Goal: Information Seeking & Learning: Learn about a topic

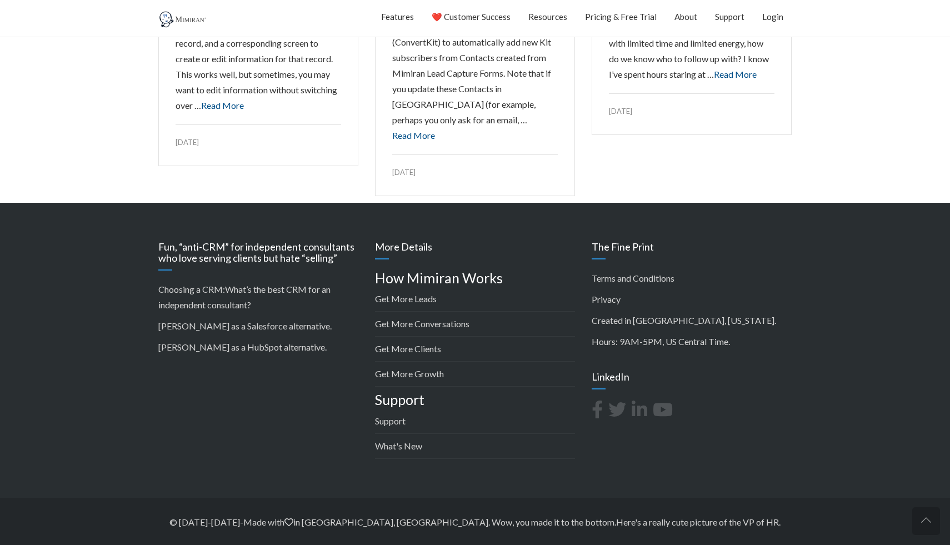
scroll to position [1650, 0]
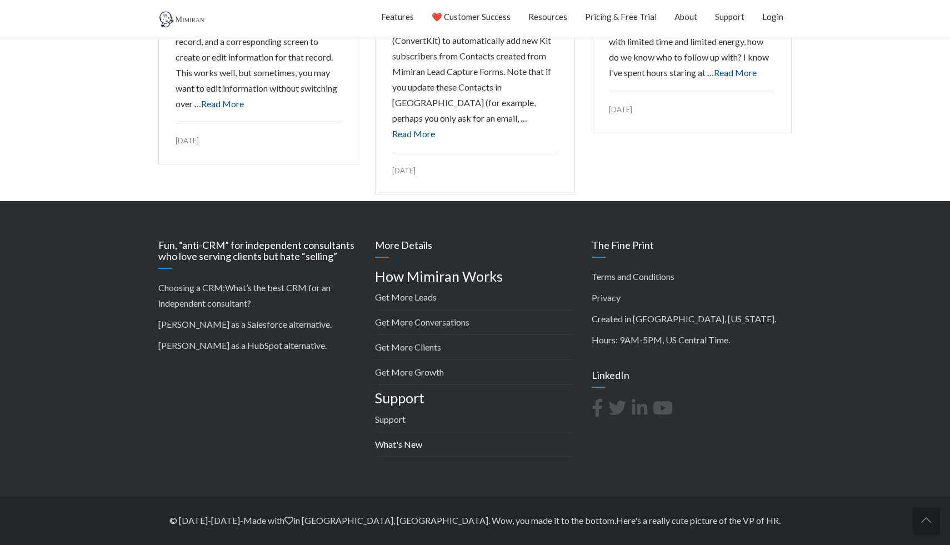
click at [406, 447] on link "What's New" at bounding box center [398, 444] width 47 height 11
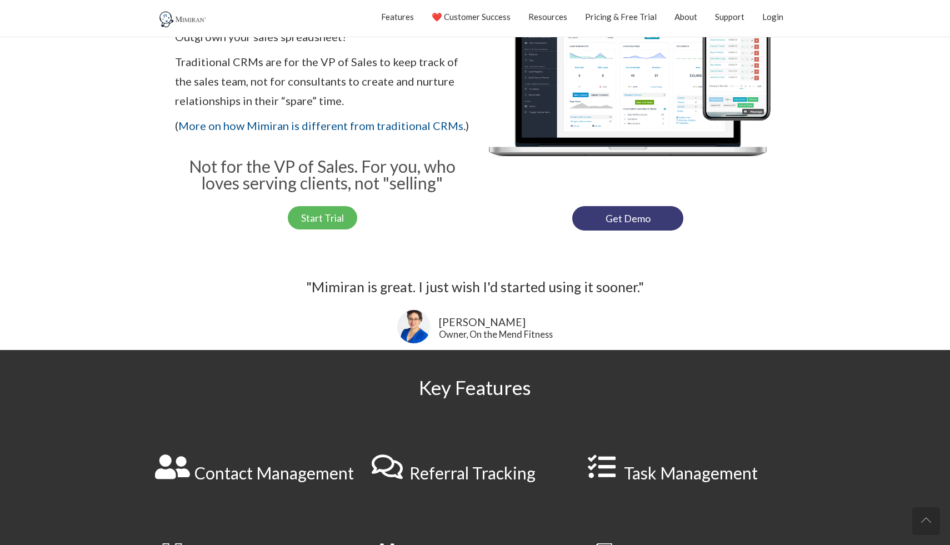
scroll to position [0, 0]
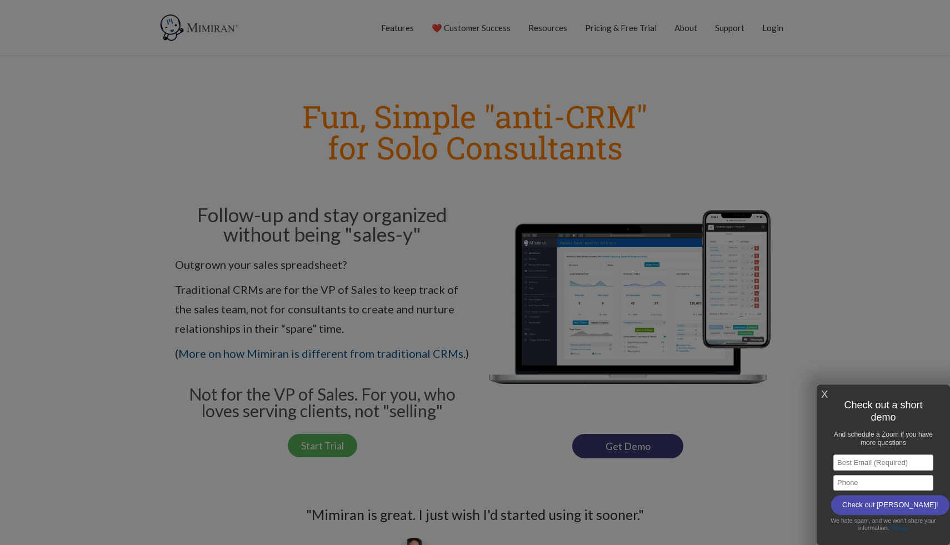
click at [409, 28] on div at bounding box center [475, 272] width 950 height 545
click at [821, 391] on div "X Check out a short demo And schedule a Zoom if you have more questions Email A…" at bounding box center [883, 465] width 133 height 161
click at [823, 392] on link "X" at bounding box center [824, 395] width 7 height 18
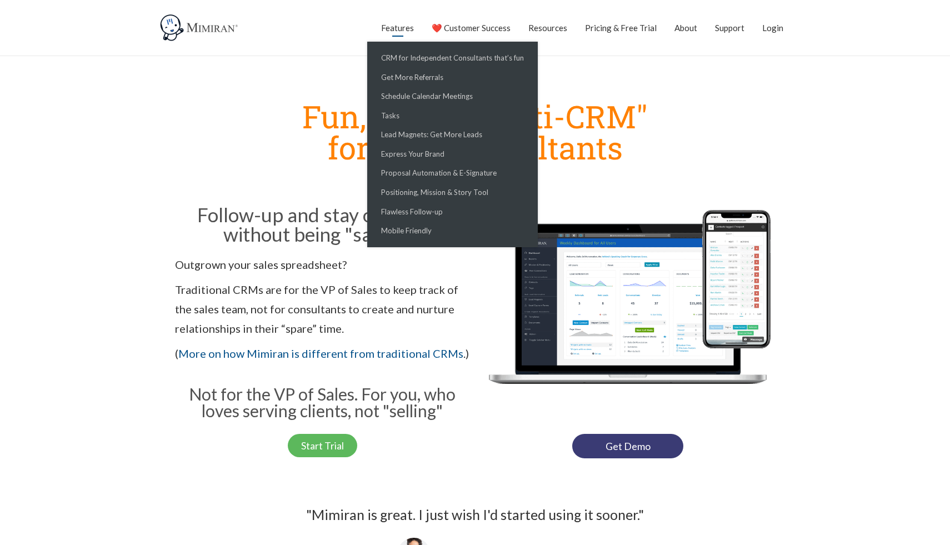
click at [414, 28] on link "Features" at bounding box center [397, 28] width 33 height 28
click at [401, 136] on link "Lead Magnets: Get More Leads" at bounding box center [452, 134] width 165 height 19
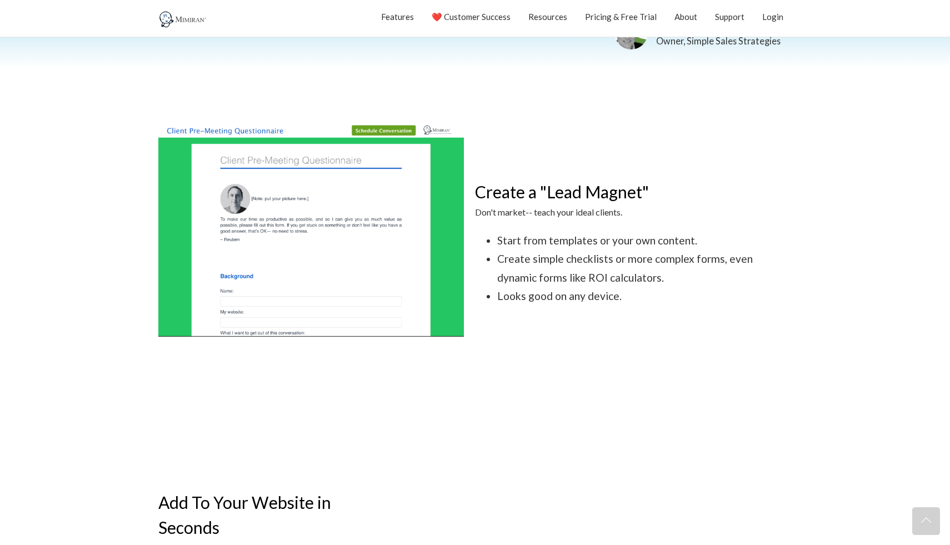
scroll to position [356, 0]
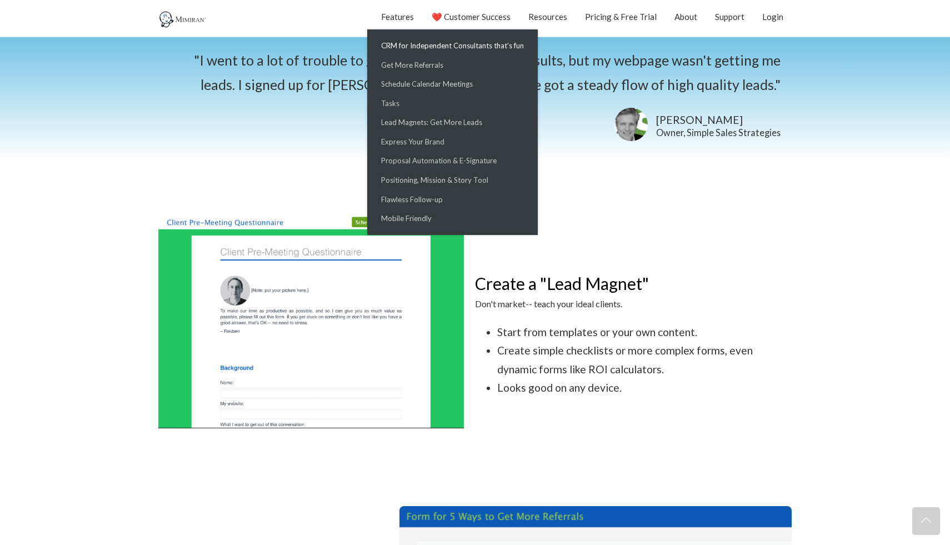
click at [417, 46] on link "CRM for Independent Consultants that’s fun" at bounding box center [452, 45] width 165 height 19
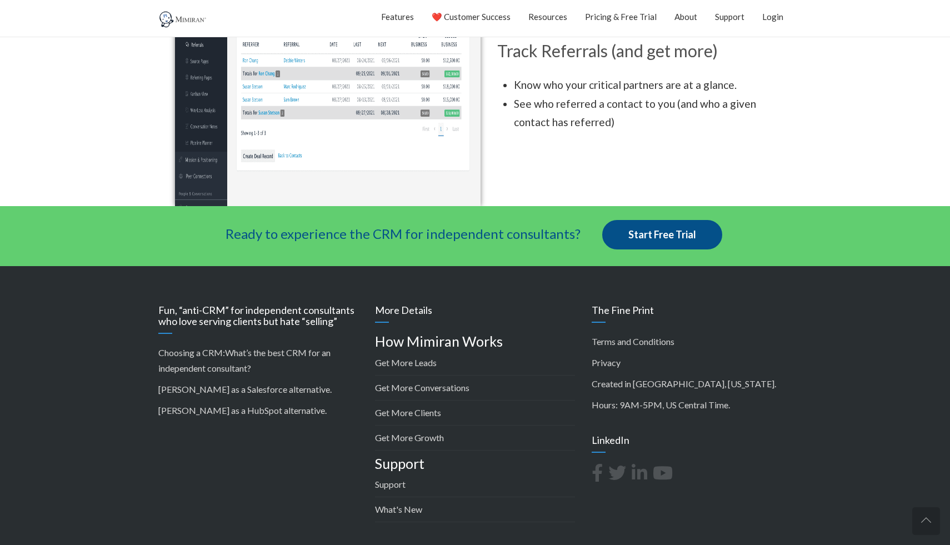
scroll to position [2013, 0]
